Goal: Task Accomplishment & Management: Check status

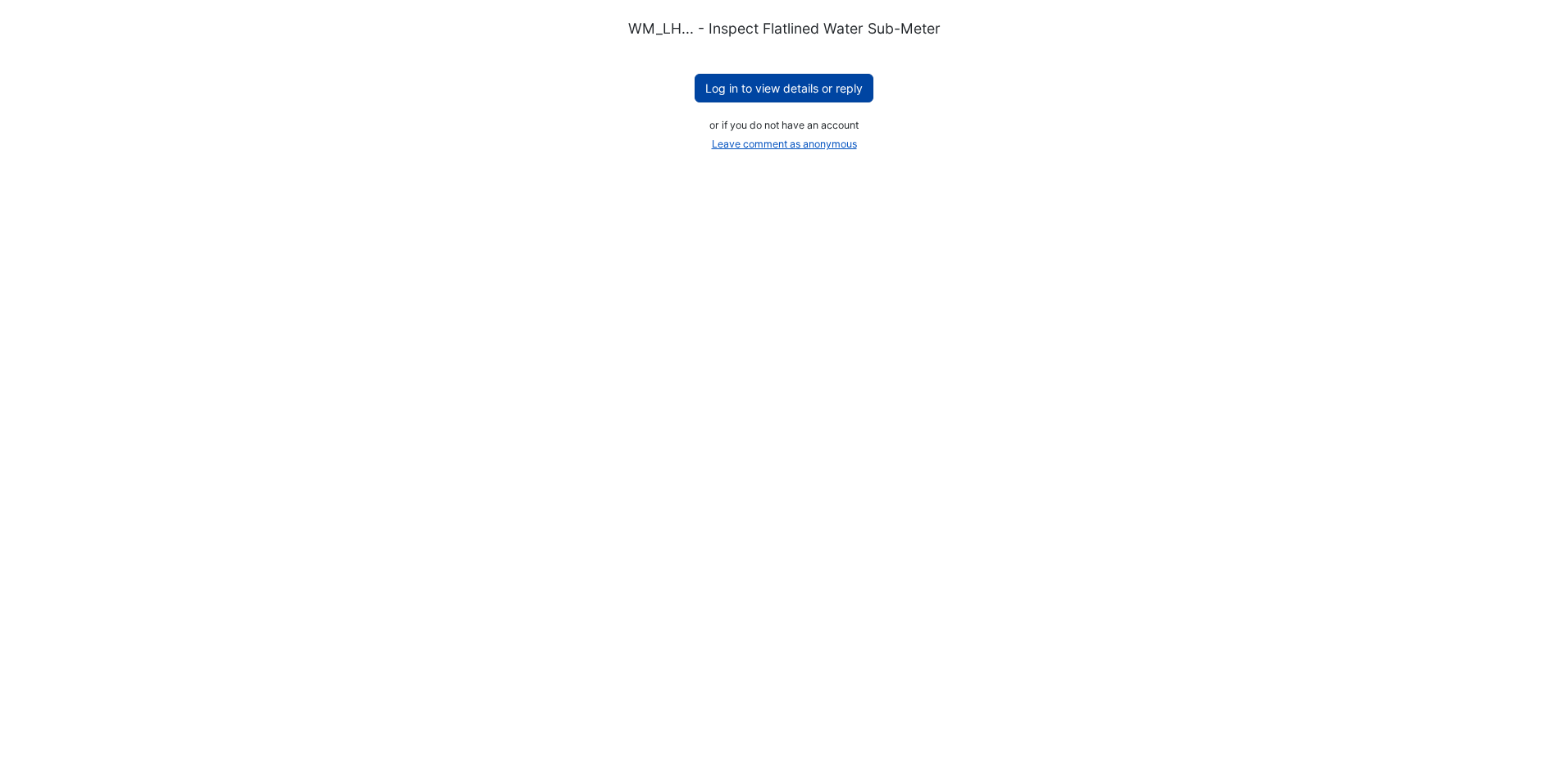
drag, startPoint x: 0, startPoint y: 0, endPoint x: 784, endPoint y: 84, distance: 788.5
click at [784, 84] on button "Log in to view details or reply" at bounding box center [783, 88] width 179 height 29
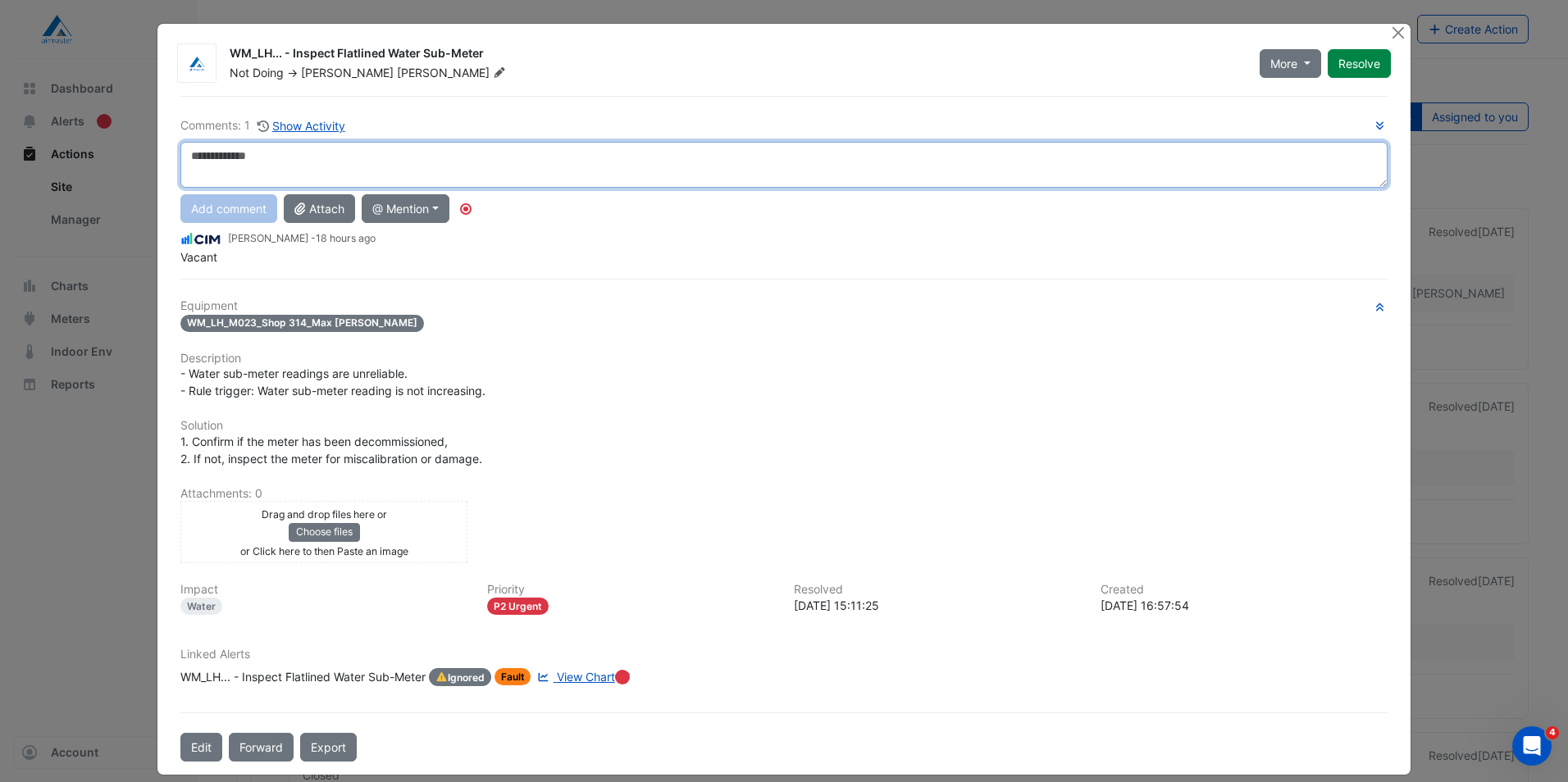
scroll to position [16, 0]
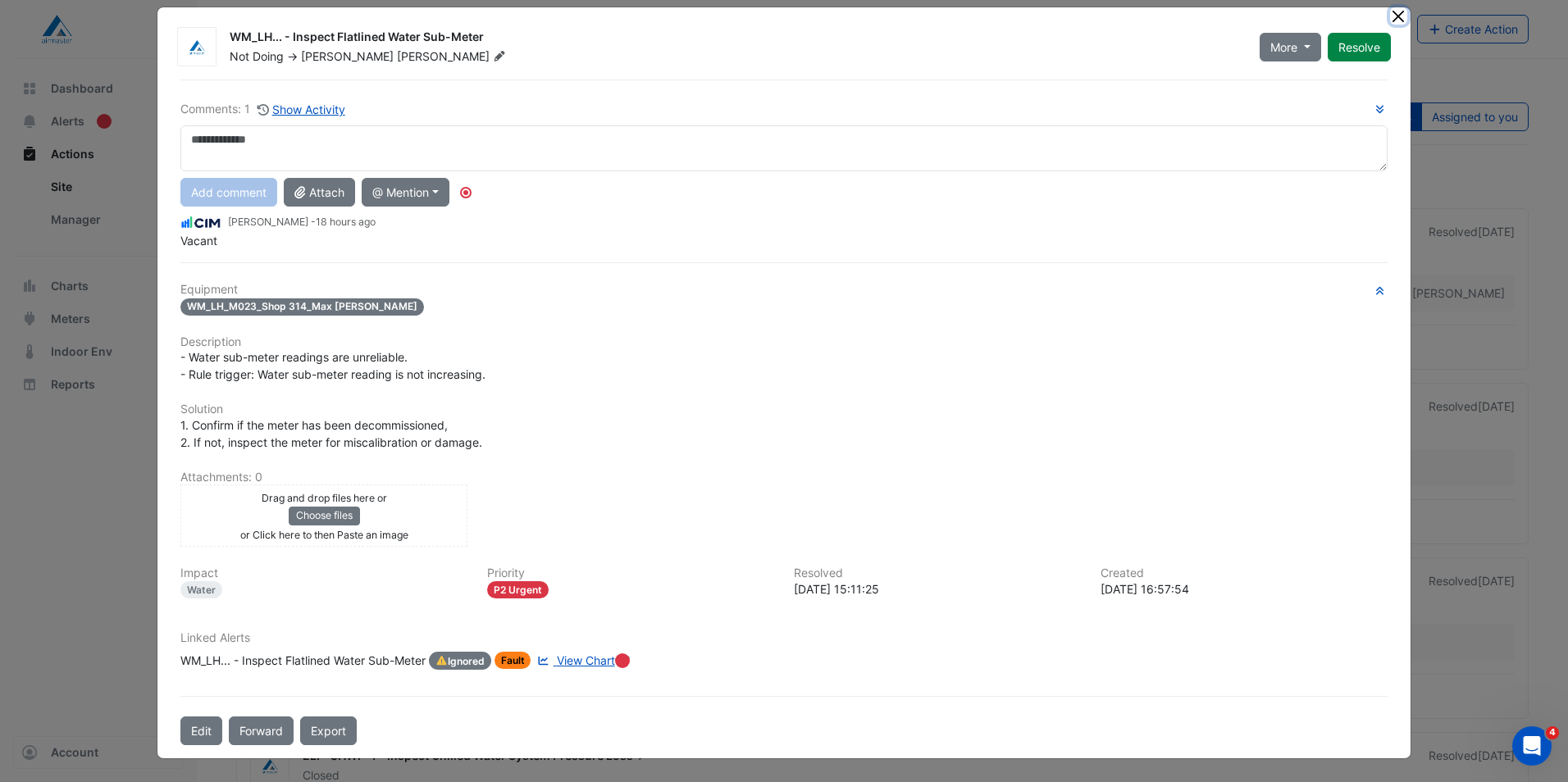
click at [1391, 21] on button "Close" at bounding box center [1398, 16] width 17 height 17
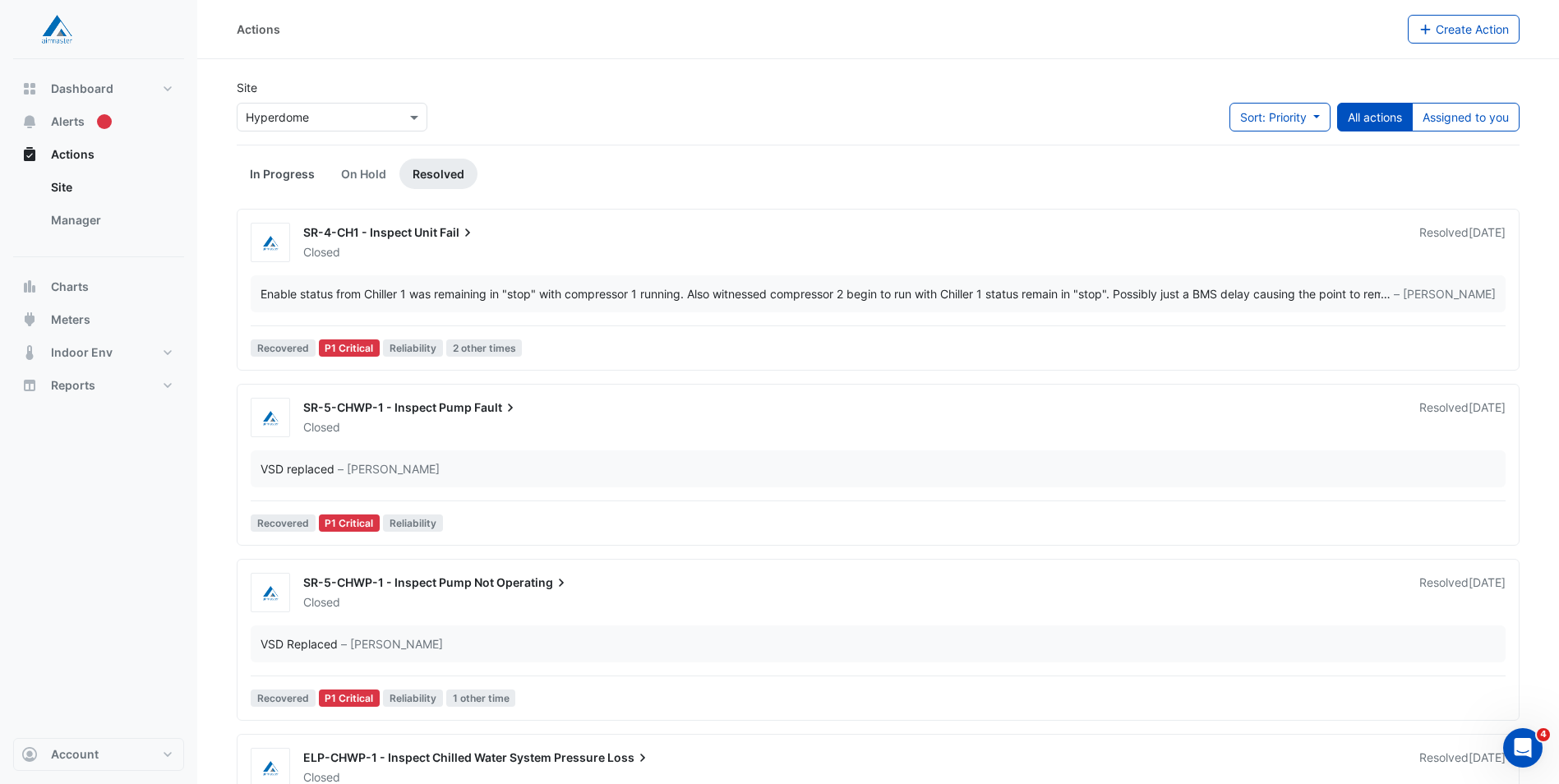
click at [299, 170] on link "In Progress" at bounding box center [282, 173] width 92 height 31
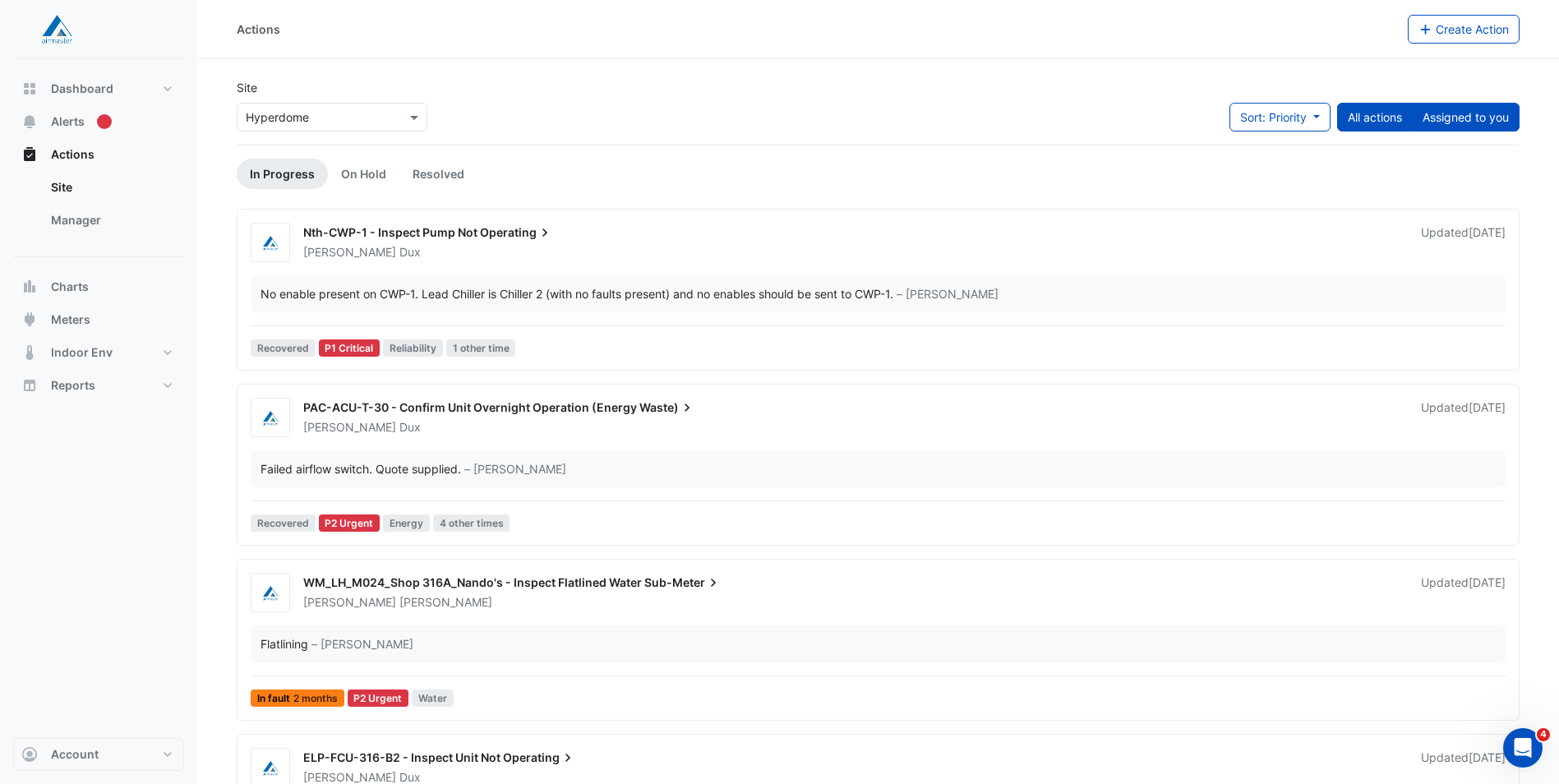
click at [1494, 122] on button "Assigned to you" at bounding box center [1466, 116] width 107 height 29
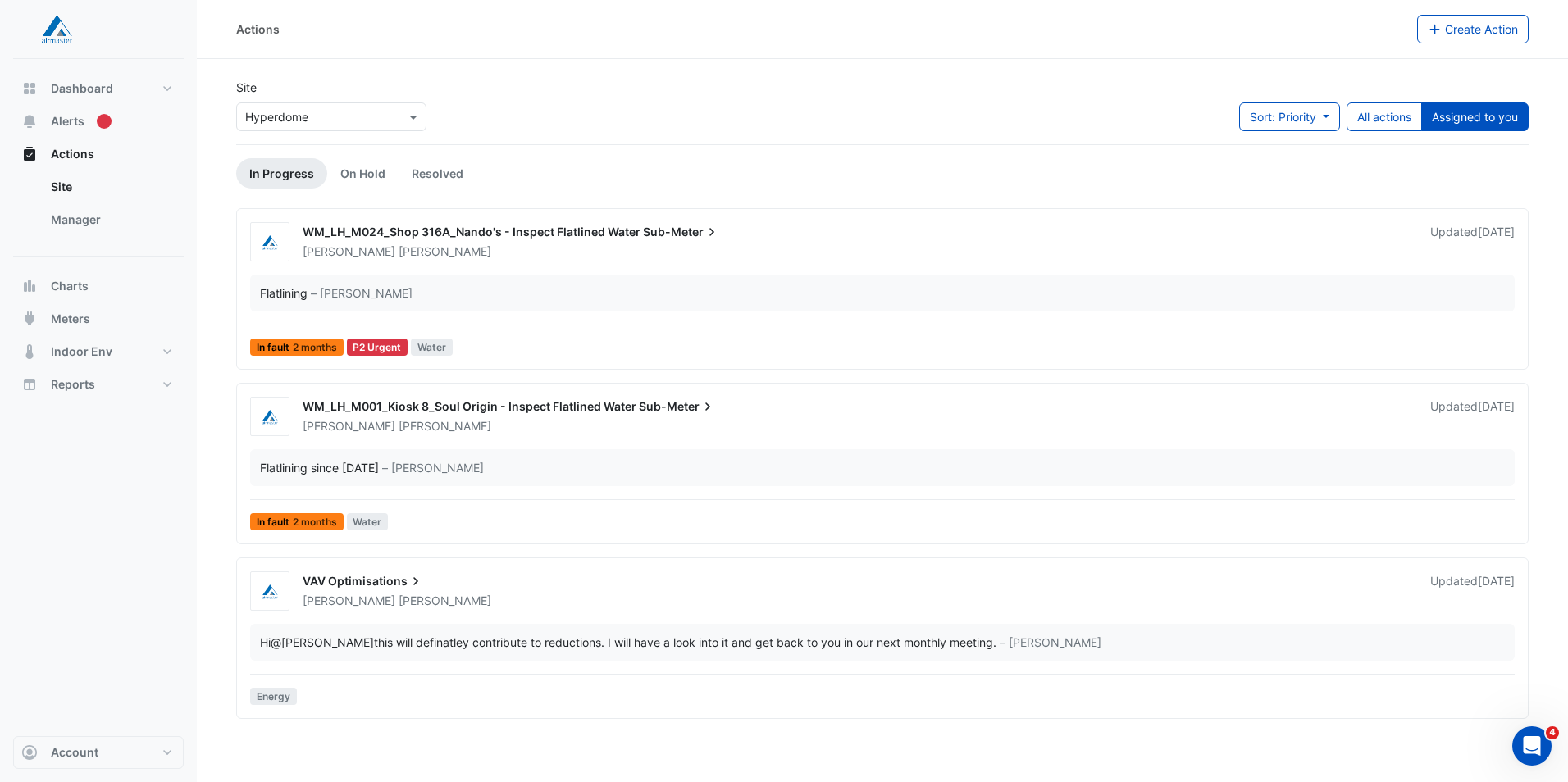
click at [772, 240] on div "WM_LH_M024_Shop 316A_Nando's - Inspect Flatlined Water Sub-Meter" at bounding box center [856, 234] width 1108 height 20
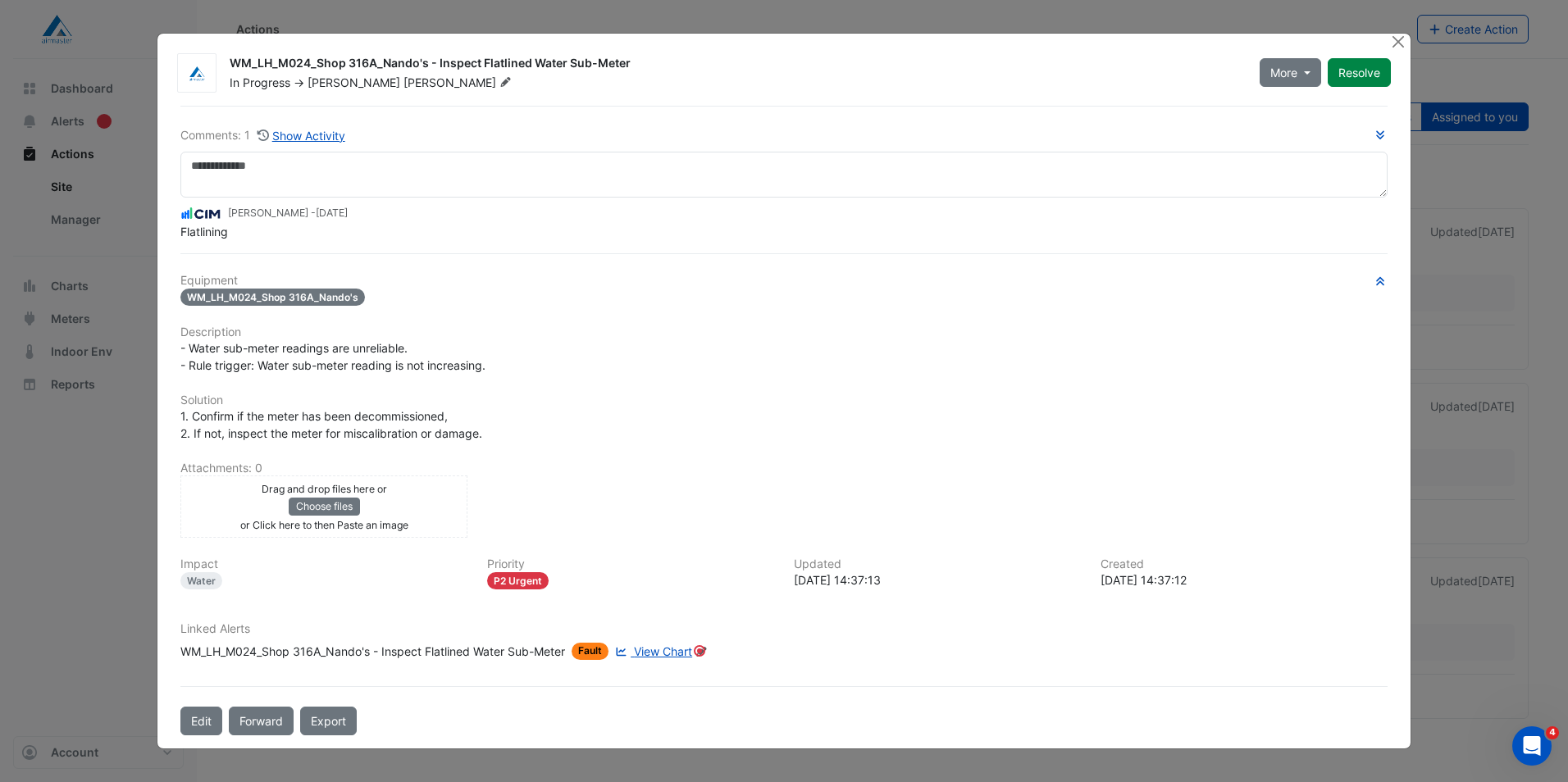
click at [678, 649] on span "View Chart" at bounding box center [663, 651] width 58 height 14
